Goal: Task Accomplishment & Management: Use online tool/utility

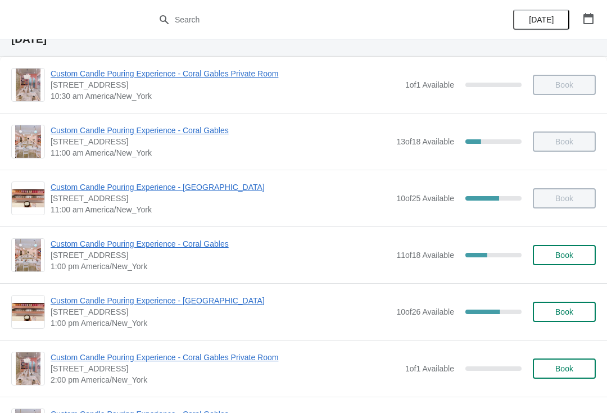
scroll to position [66, 0]
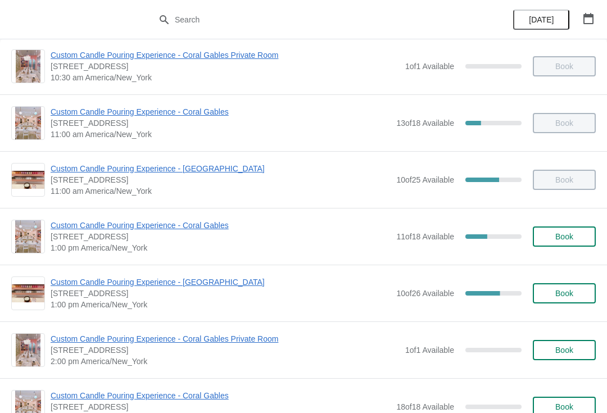
click at [200, 296] on span "[STREET_ADDRESS]" at bounding box center [221, 293] width 340 height 11
click at [223, 287] on span "Custom Candle Pouring Experience - [GEOGRAPHIC_DATA]" at bounding box center [221, 282] width 340 height 11
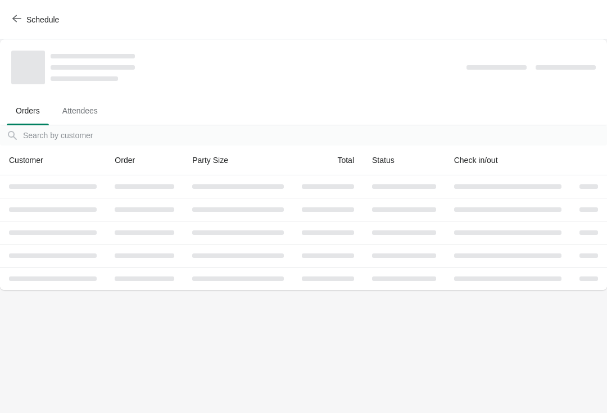
scroll to position [0, 0]
click at [204, 283] on td at bounding box center [238, 278] width 110 height 23
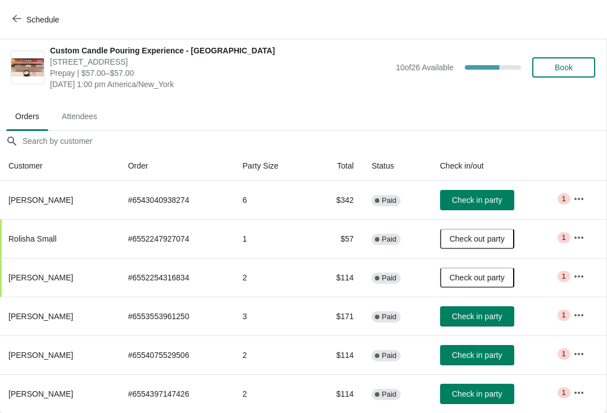
scroll to position [6, 1]
click at [482, 402] on button "Check in party" at bounding box center [477, 394] width 74 height 20
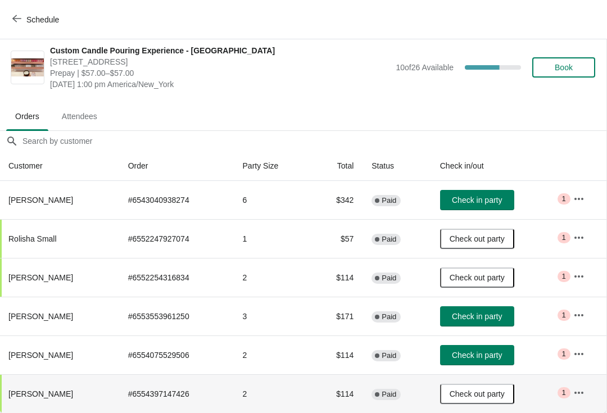
click at [485, 206] on button "Check in party" at bounding box center [477, 200] width 74 height 20
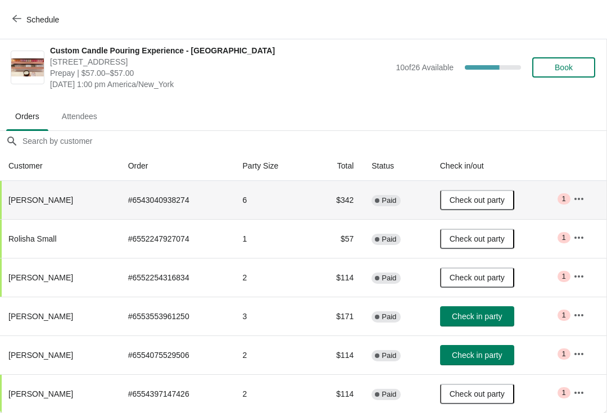
click at [473, 323] on button "Check in party" at bounding box center [477, 316] width 74 height 20
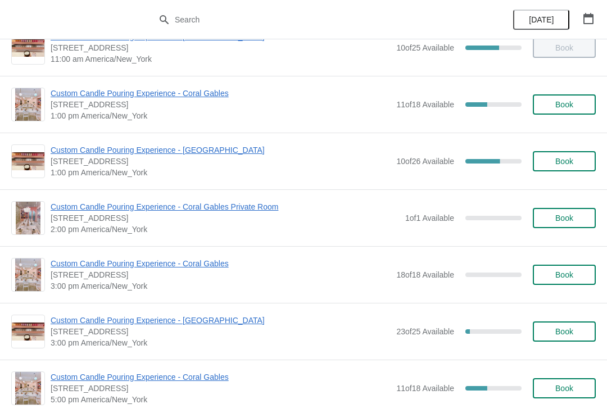
scroll to position [197, 0]
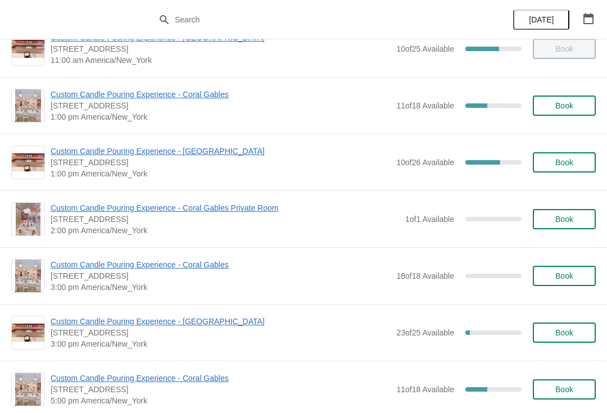
click at [164, 150] on span "Custom Candle Pouring Experience - [GEOGRAPHIC_DATA]" at bounding box center [221, 151] width 340 height 11
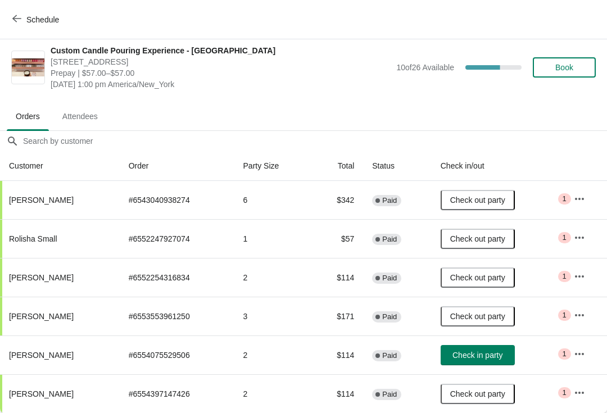
scroll to position [11, -1]
click at [467, 359] on span "Check in party" at bounding box center [478, 355] width 50 height 9
click at [18, 20] on icon "button" at bounding box center [16, 18] width 9 height 9
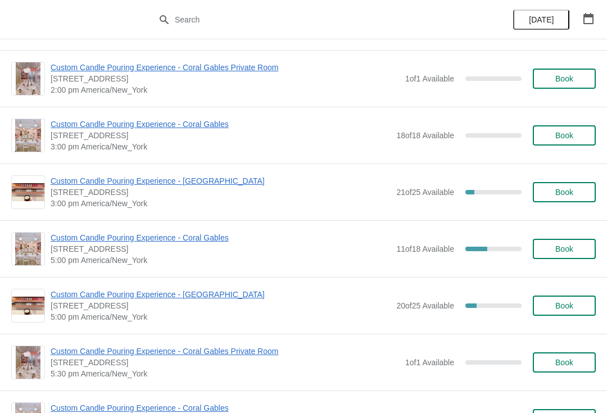
scroll to position [341, 0]
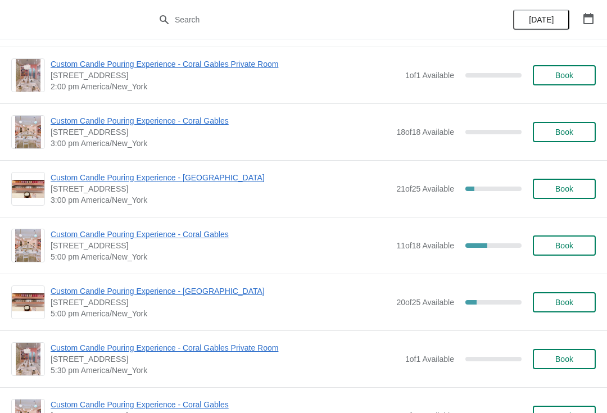
click at [220, 177] on span "Custom Candle Pouring Experience - [GEOGRAPHIC_DATA]" at bounding box center [221, 177] width 340 height 11
